Goal: Transaction & Acquisition: Subscribe to service/newsletter

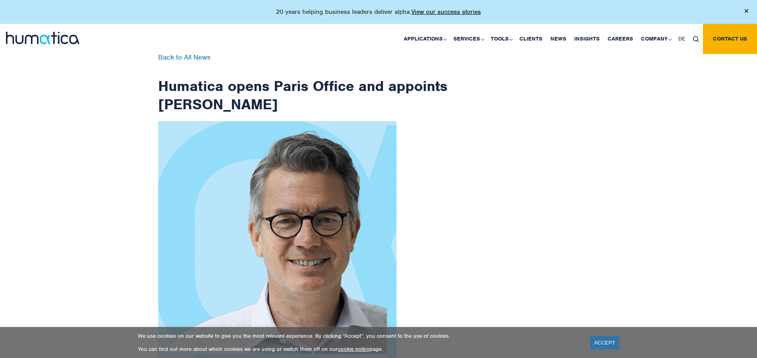
checkbox input "true"
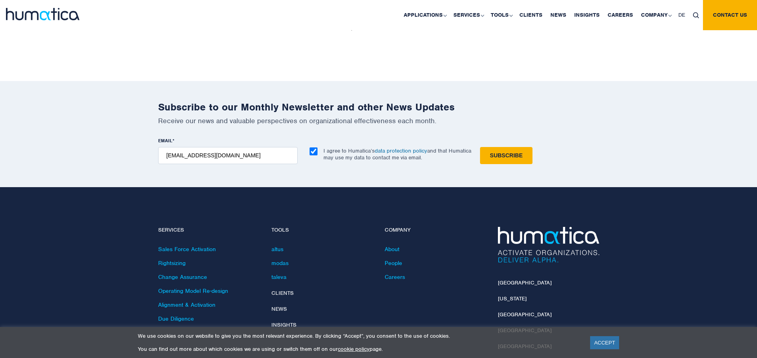
type input "[EMAIL_ADDRESS][DOMAIN_NAME]"
click at [480, 147] on input "Subscribe" at bounding box center [506, 155] width 52 height 17
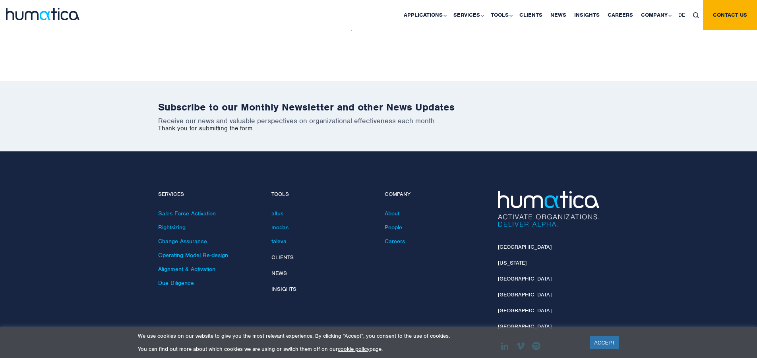
scroll to position [1232, 0]
